Goal: Task Accomplishment & Management: Use online tool/utility

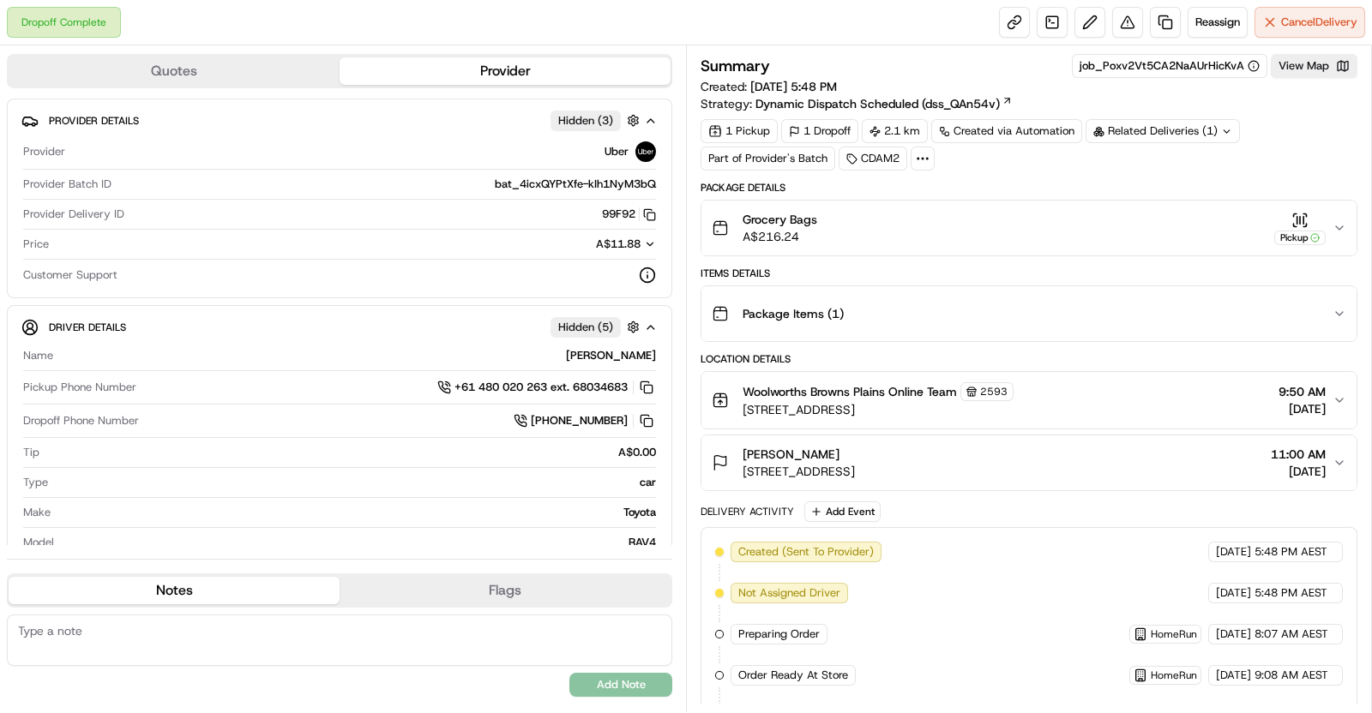
drag, startPoint x: 1086, startPoint y: 176, endPoint x: 1175, endPoint y: 143, distance: 94.1
click at [1089, 176] on div "Summary job_Poxv2Vt5CA2NaAUrHicKvA View Map Created: [DATE] 5:48 PM Strategy: D…" at bounding box center [1029, 562] width 657 height 1017
click at [1176, 141] on div "Related Deliveries (1)" at bounding box center [1163, 131] width 154 height 24
click at [975, 172] on div "Summary job_Poxv2Vt5CA2NaAUrHicKvA View Map Created: [DATE] 5:48 PM Strategy: D…" at bounding box center [1029, 562] width 657 height 1017
click at [1165, 20] on link at bounding box center [1165, 22] width 31 height 31
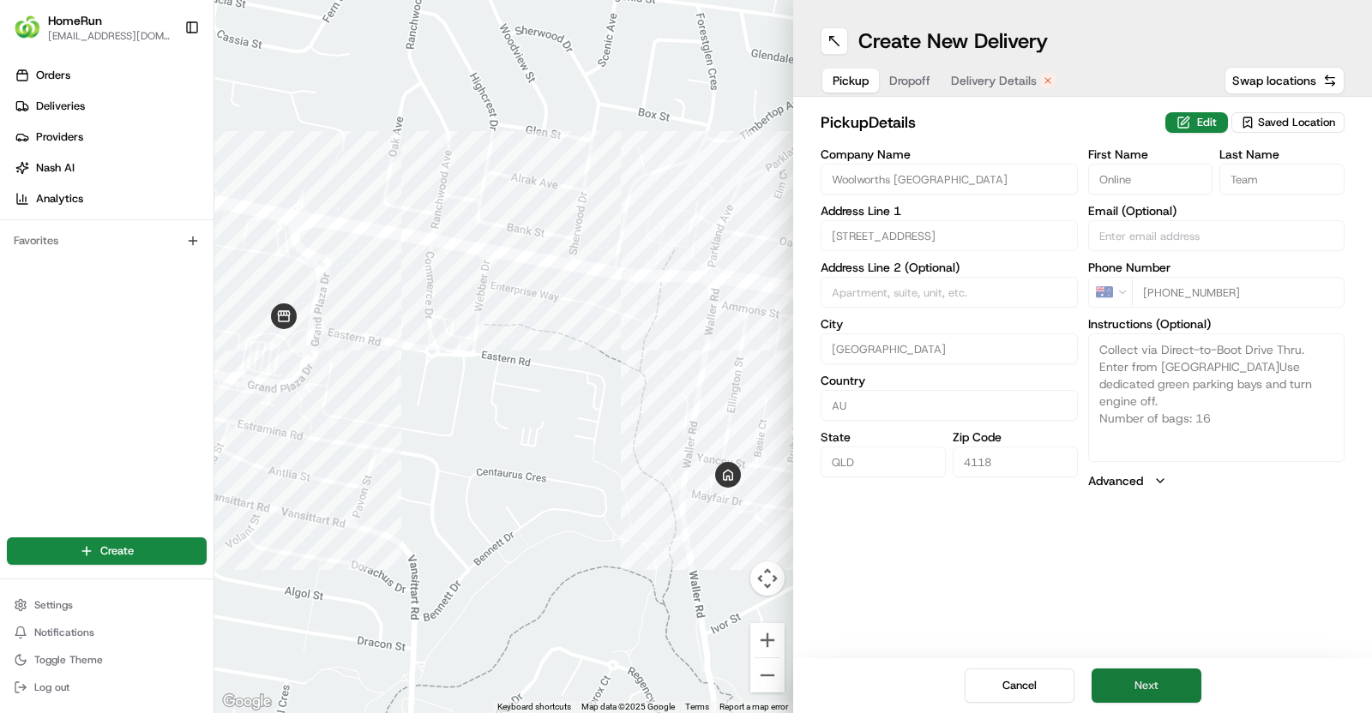
click at [1171, 689] on button "Next" at bounding box center [1147, 686] width 110 height 34
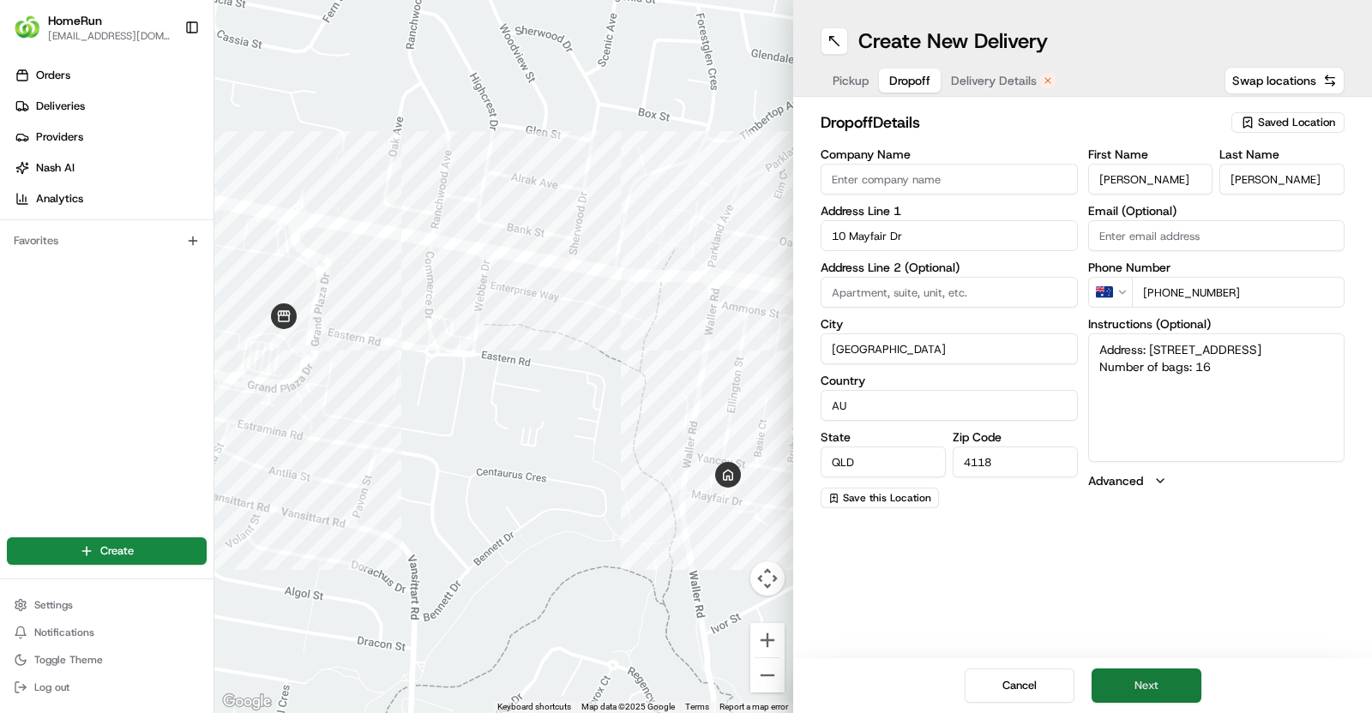
click at [1166, 680] on button "Next" at bounding box center [1147, 686] width 110 height 34
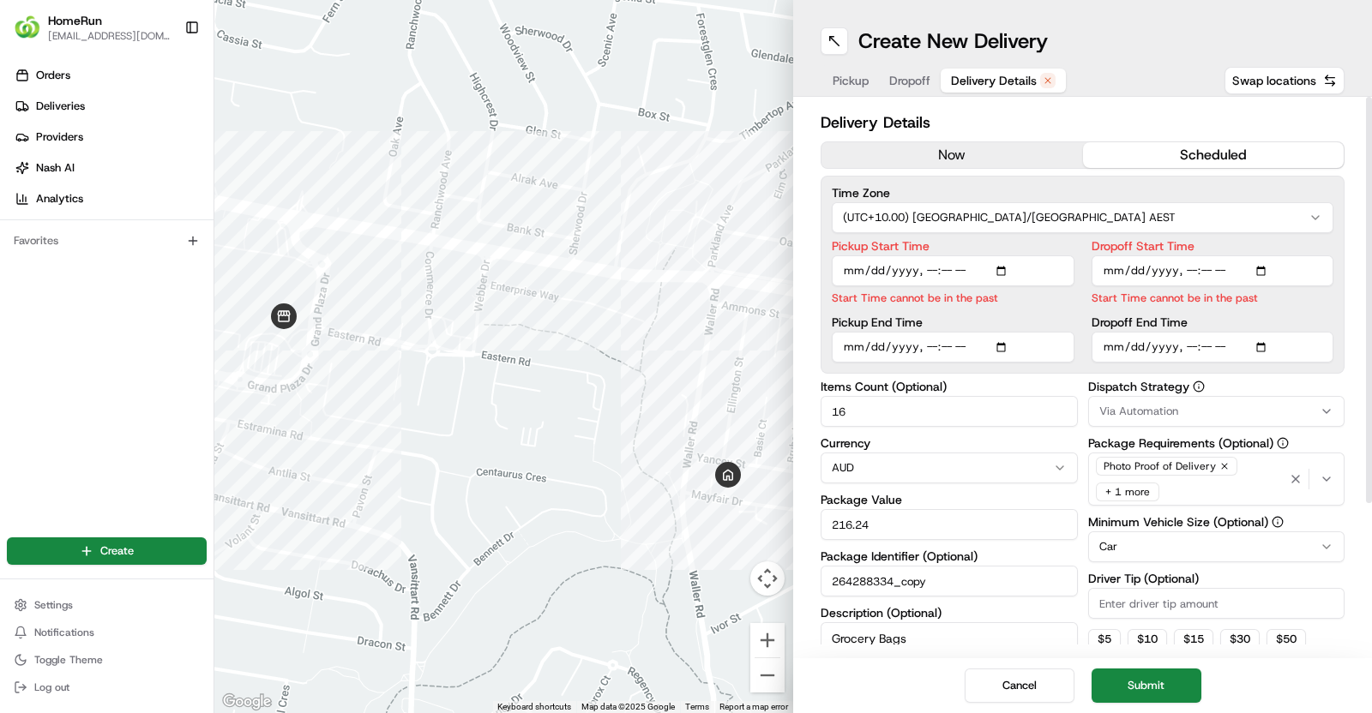
click at [969, 156] on button "now" at bounding box center [953, 155] width 262 height 26
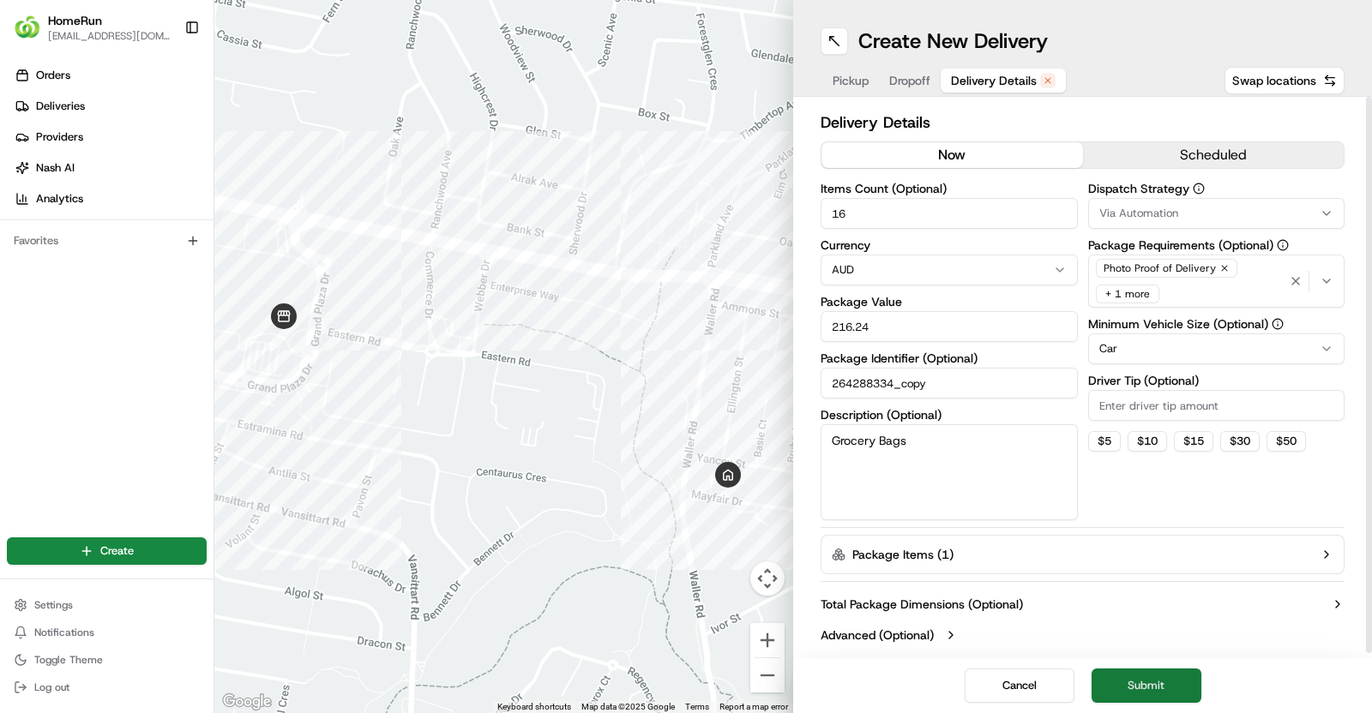
click at [1163, 673] on button "Submit" at bounding box center [1147, 686] width 110 height 34
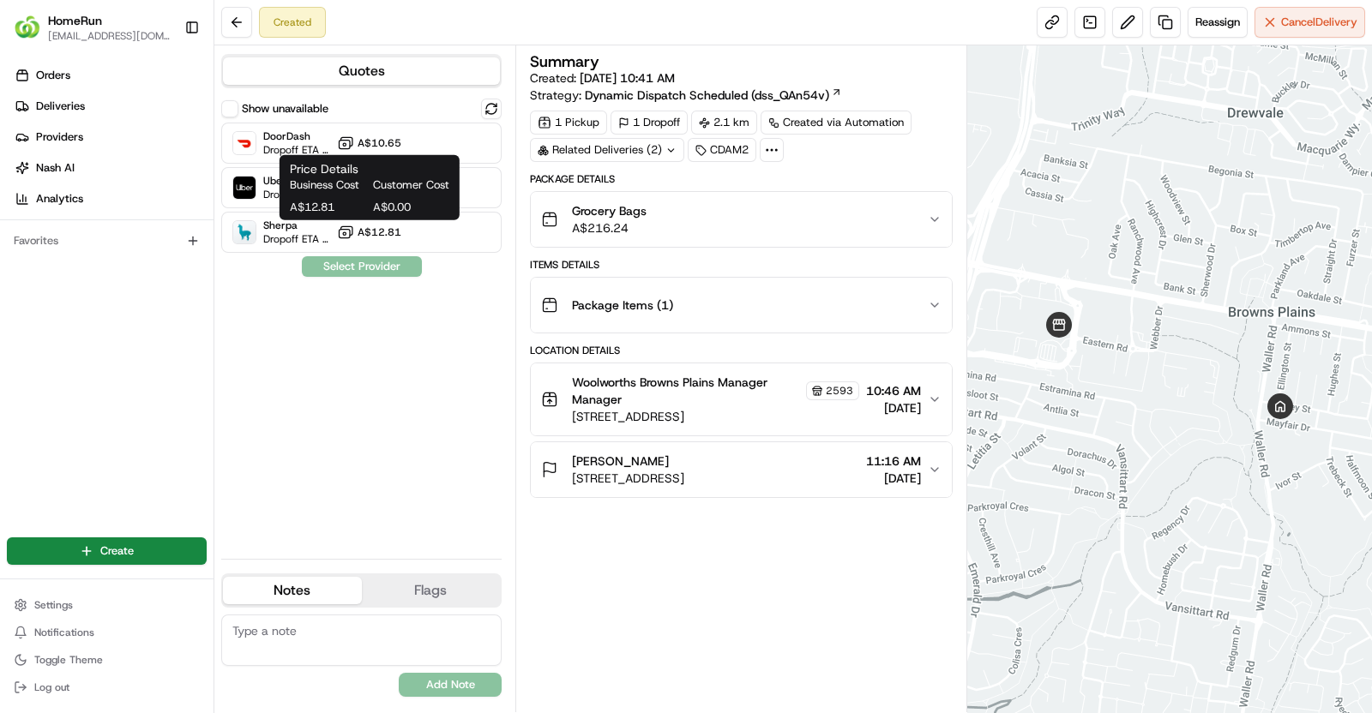
click at [334, 180] on span "Business Cost" at bounding box center [328, 185] width 76 height 15
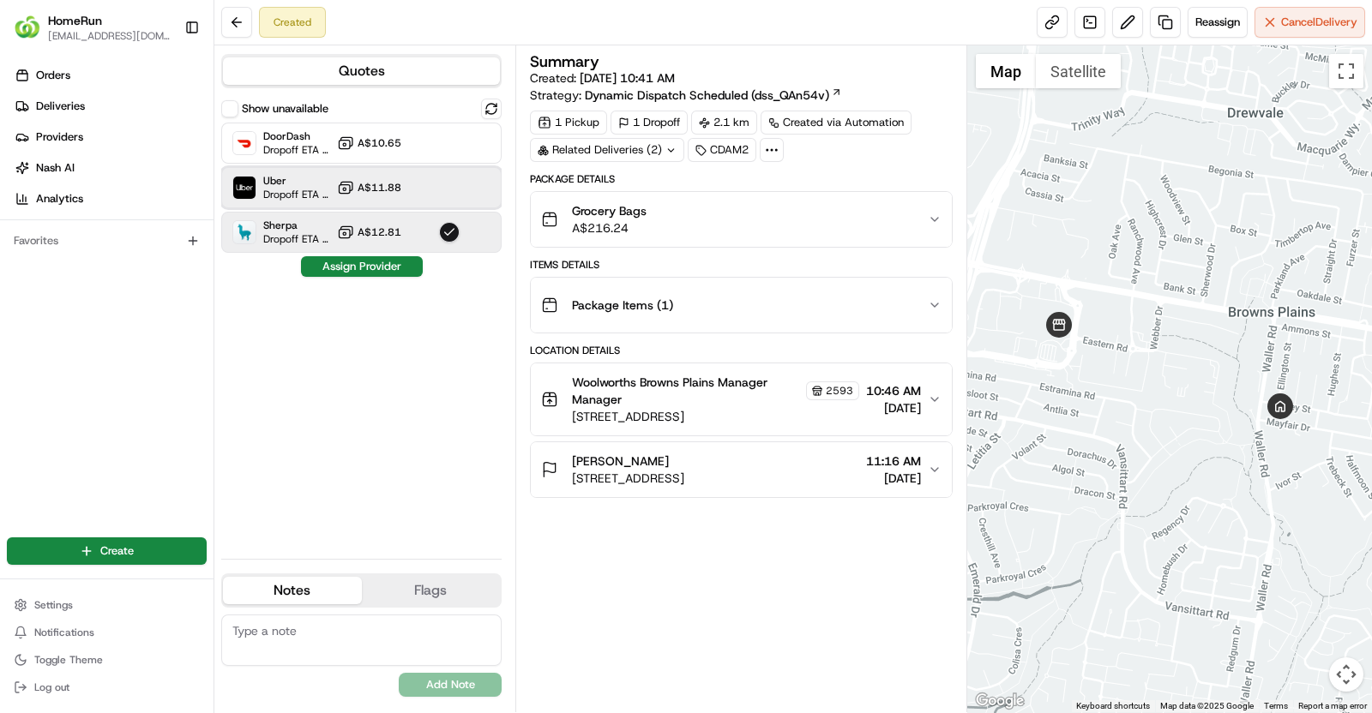
click at [491, 190] on div "Uber Dropoff ETA 32 minutes A$11.88" at bounding box center [361, 187] width 280 height 41
click at [396, 272] on button "Assign Provider" at bounding box center [362, 266] width 122 height 21
